Goal: Find specific page/section: Find specific page/section

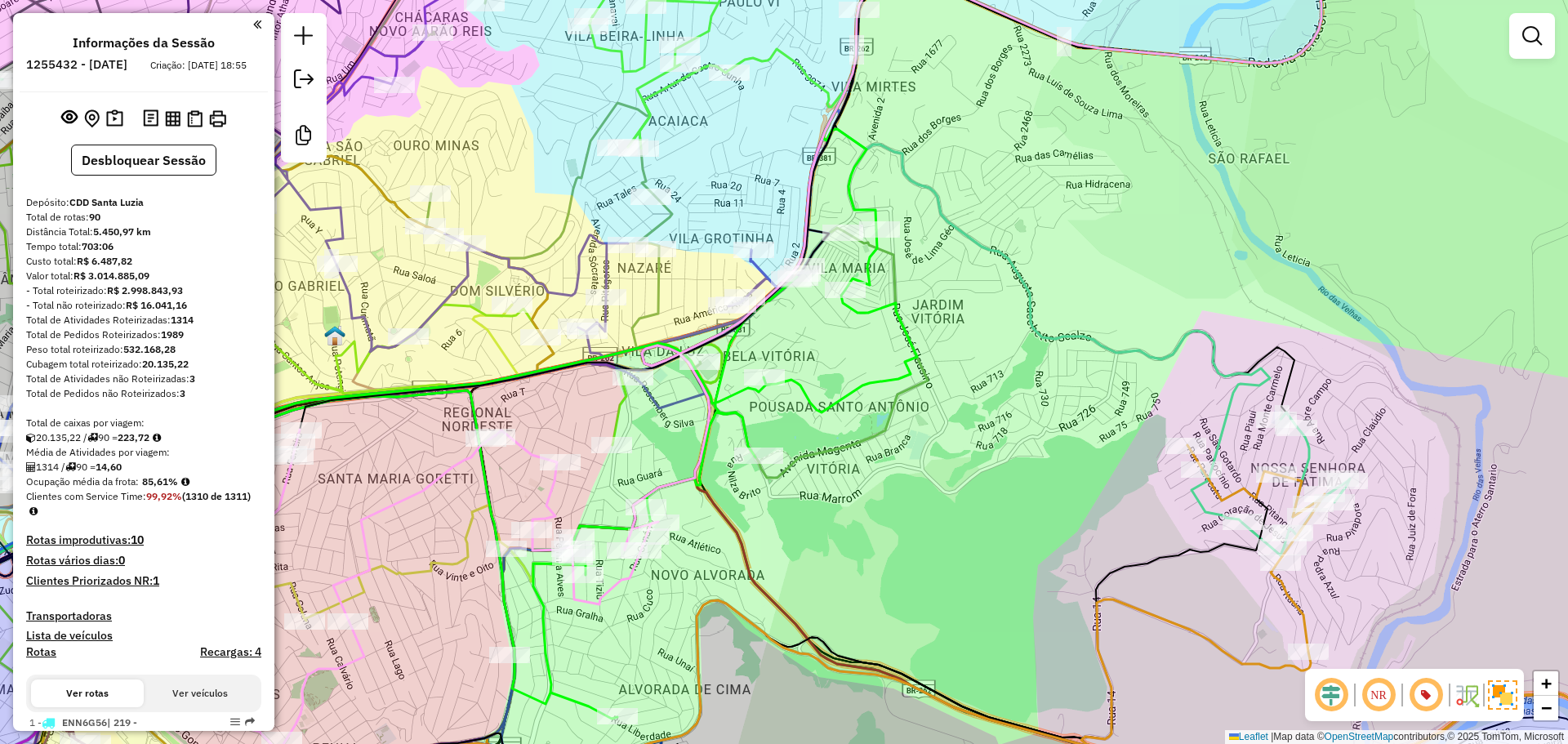
scroll to position [7668, 0]
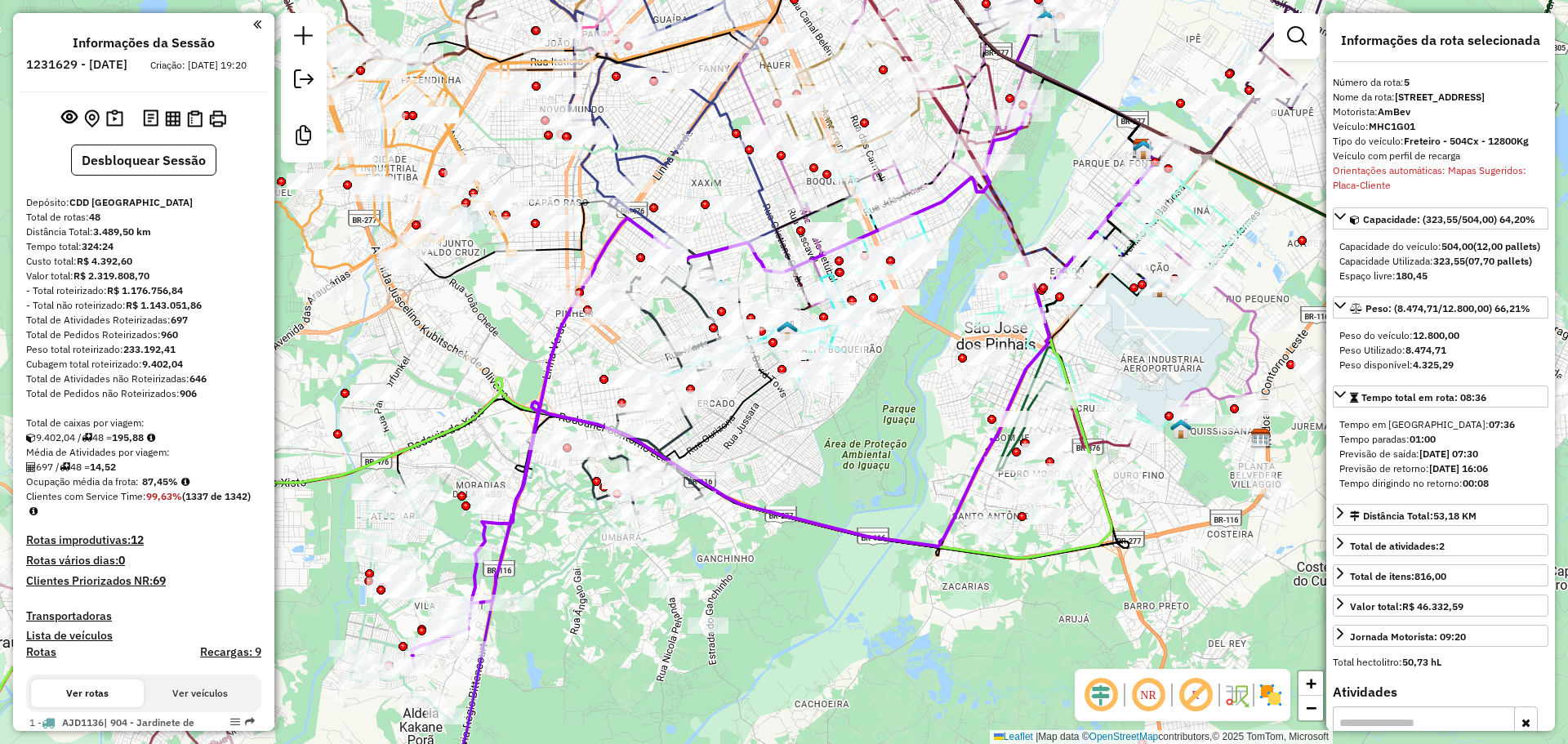
select select "**********"
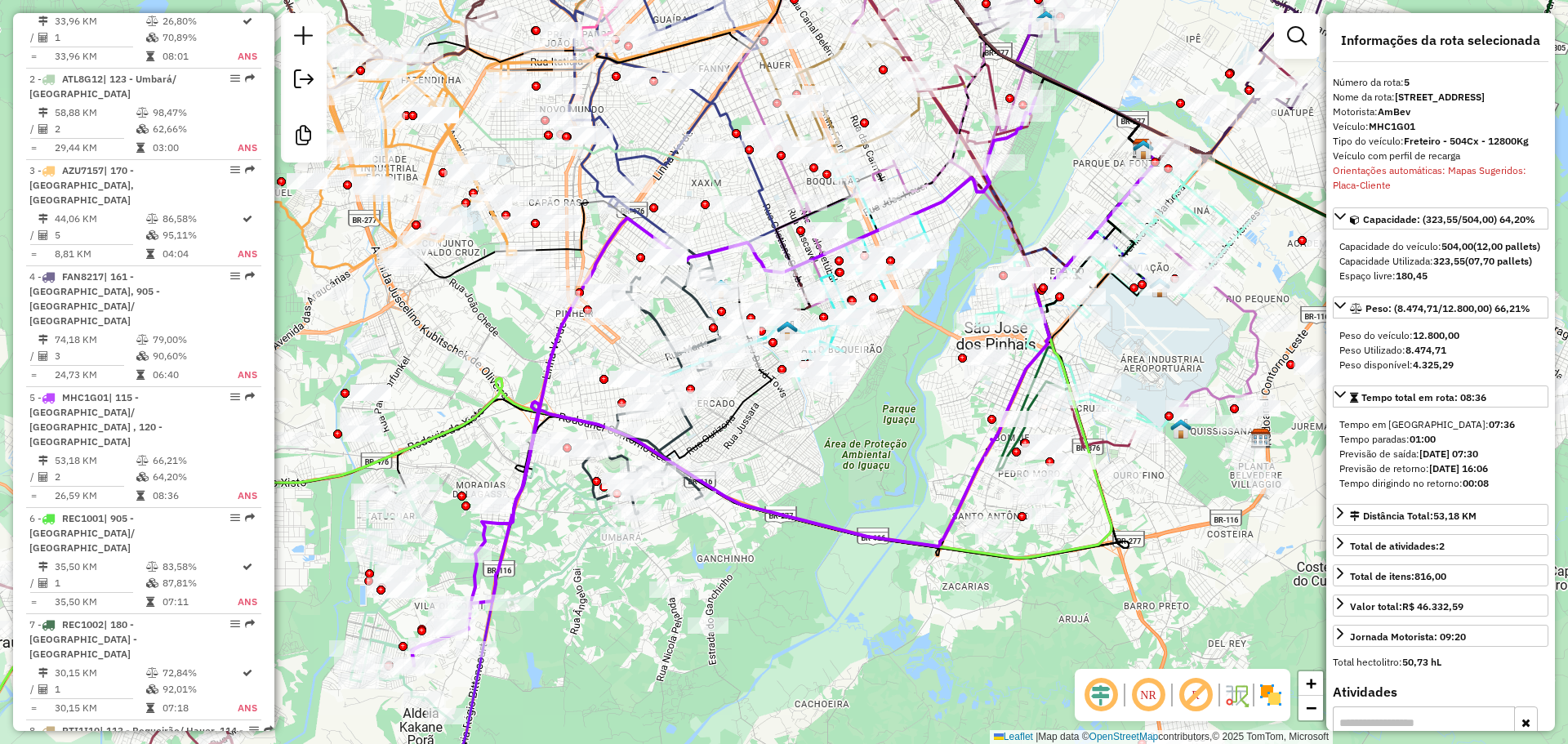
scroll to position [747, 0]
